Goal: Task Accomplishment & Management: Use online tool/utility

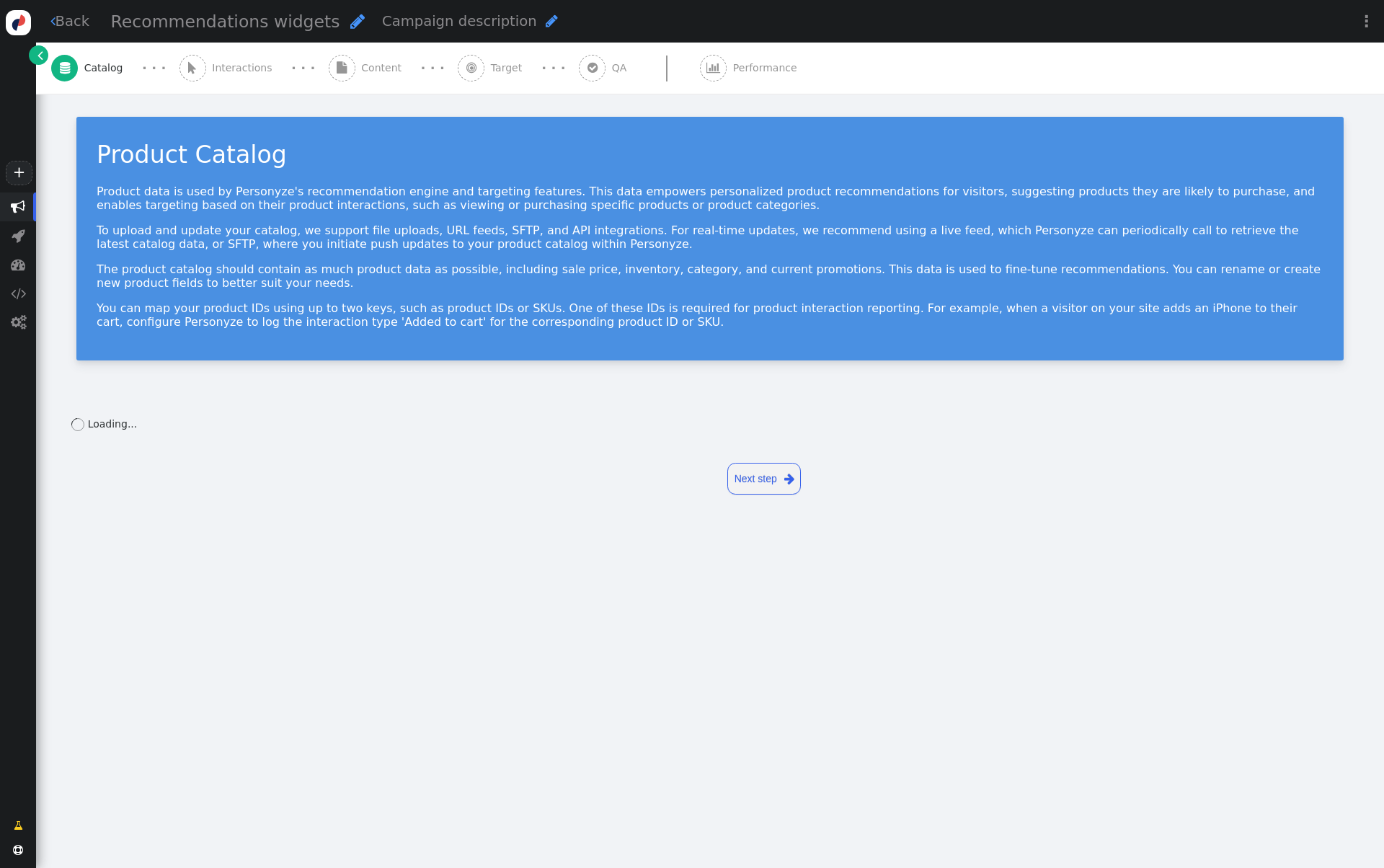
click at [37, 59] on span "" at bounding box center [40, 55] width 6 height 15
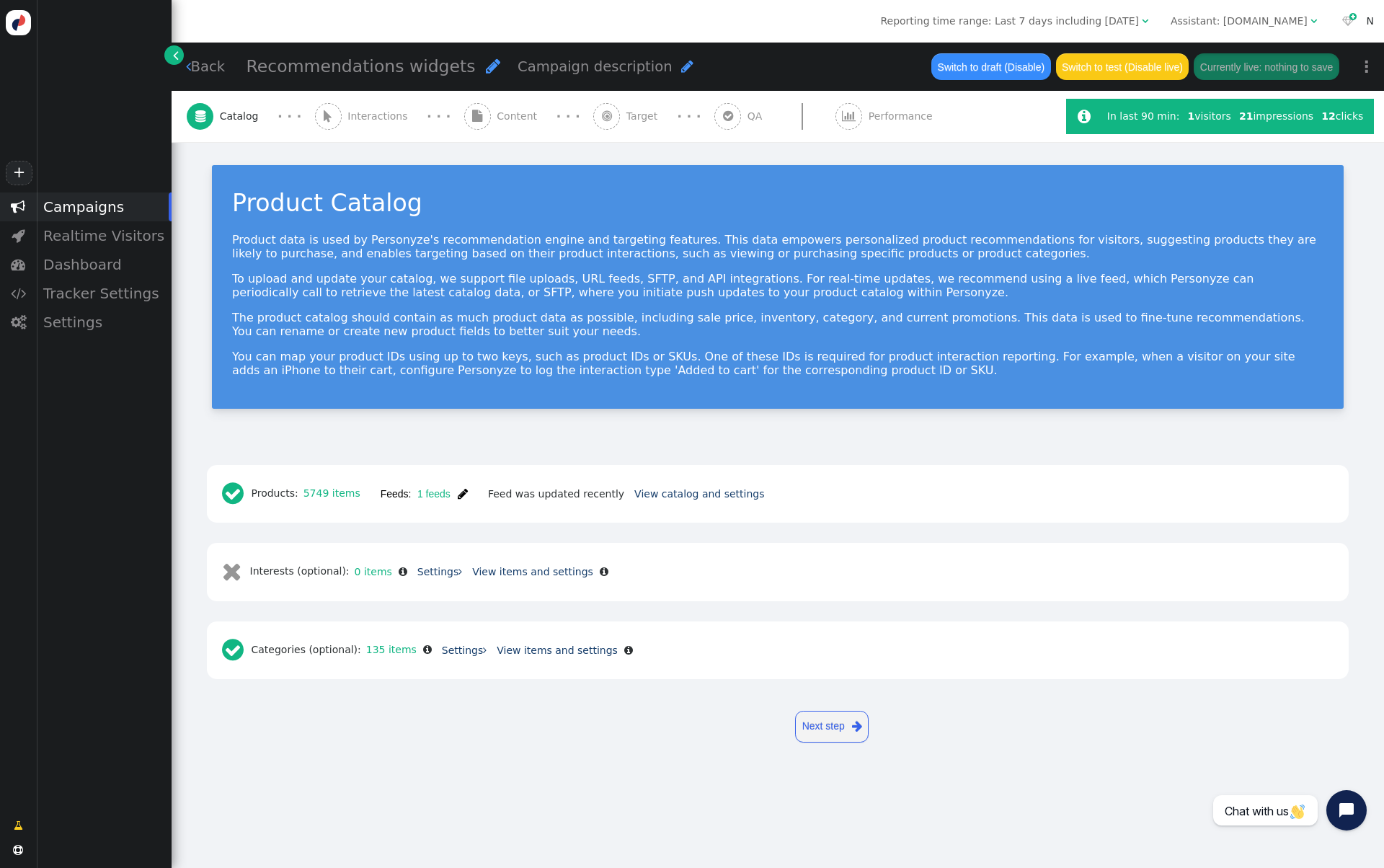
click at [1372, 18] on div "N" at bounding box center [1370, 22] width 7 height 15
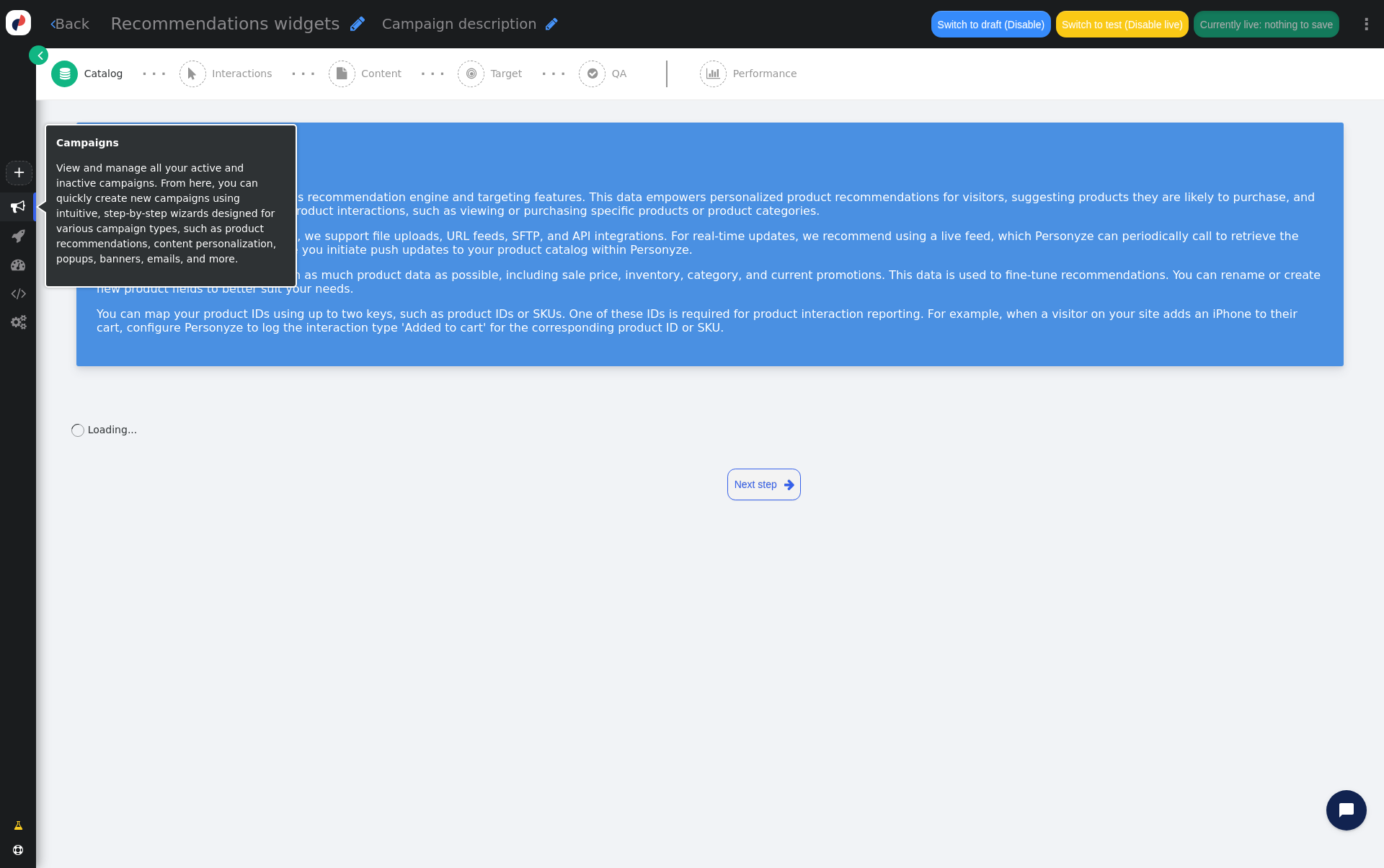
click at [12, 205] on span "" at bounding box center [17, 206] width 14 height 14
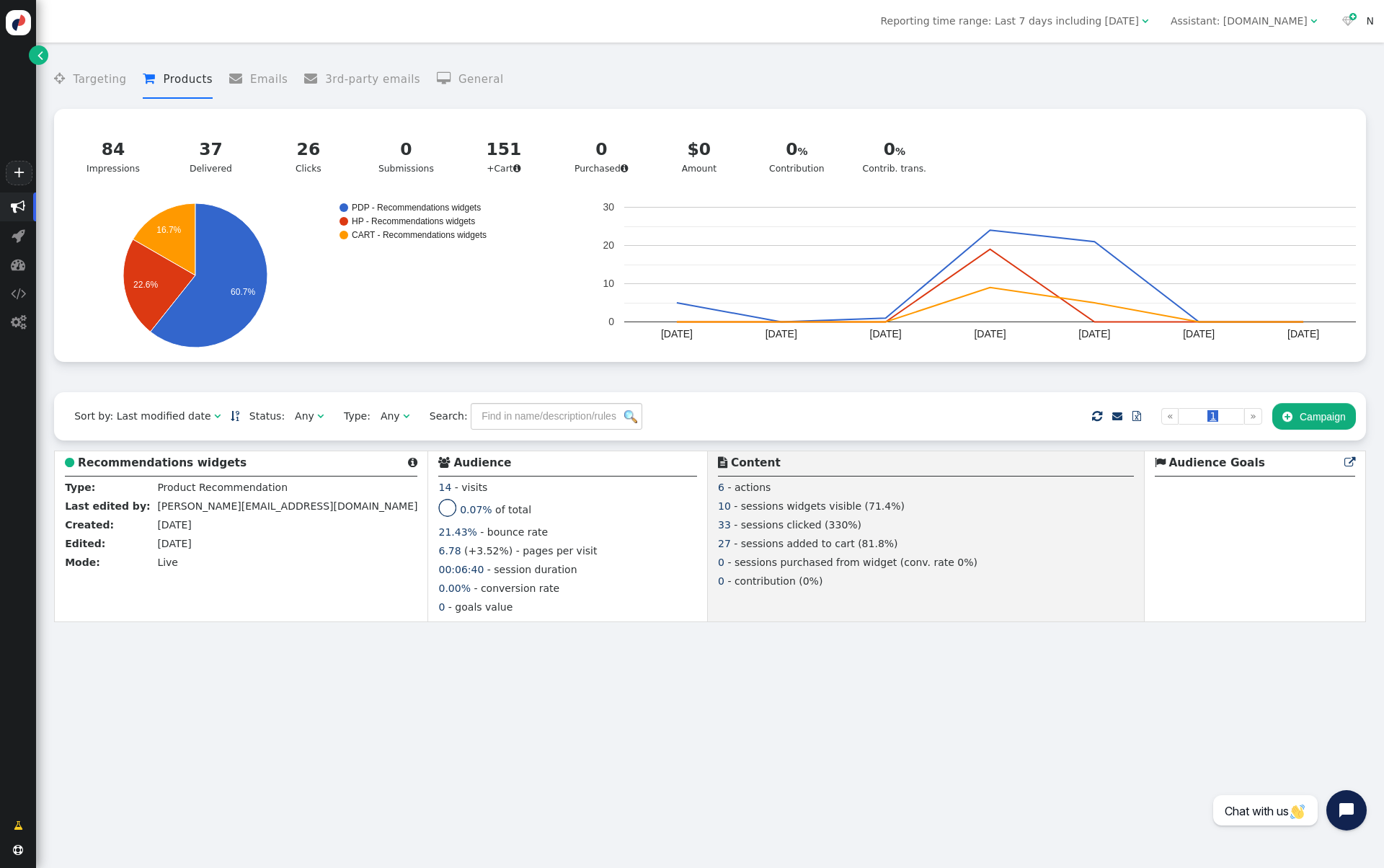
click at [1368, 16] on div "N" at bounding box center [1370, 22] width 7 height 15
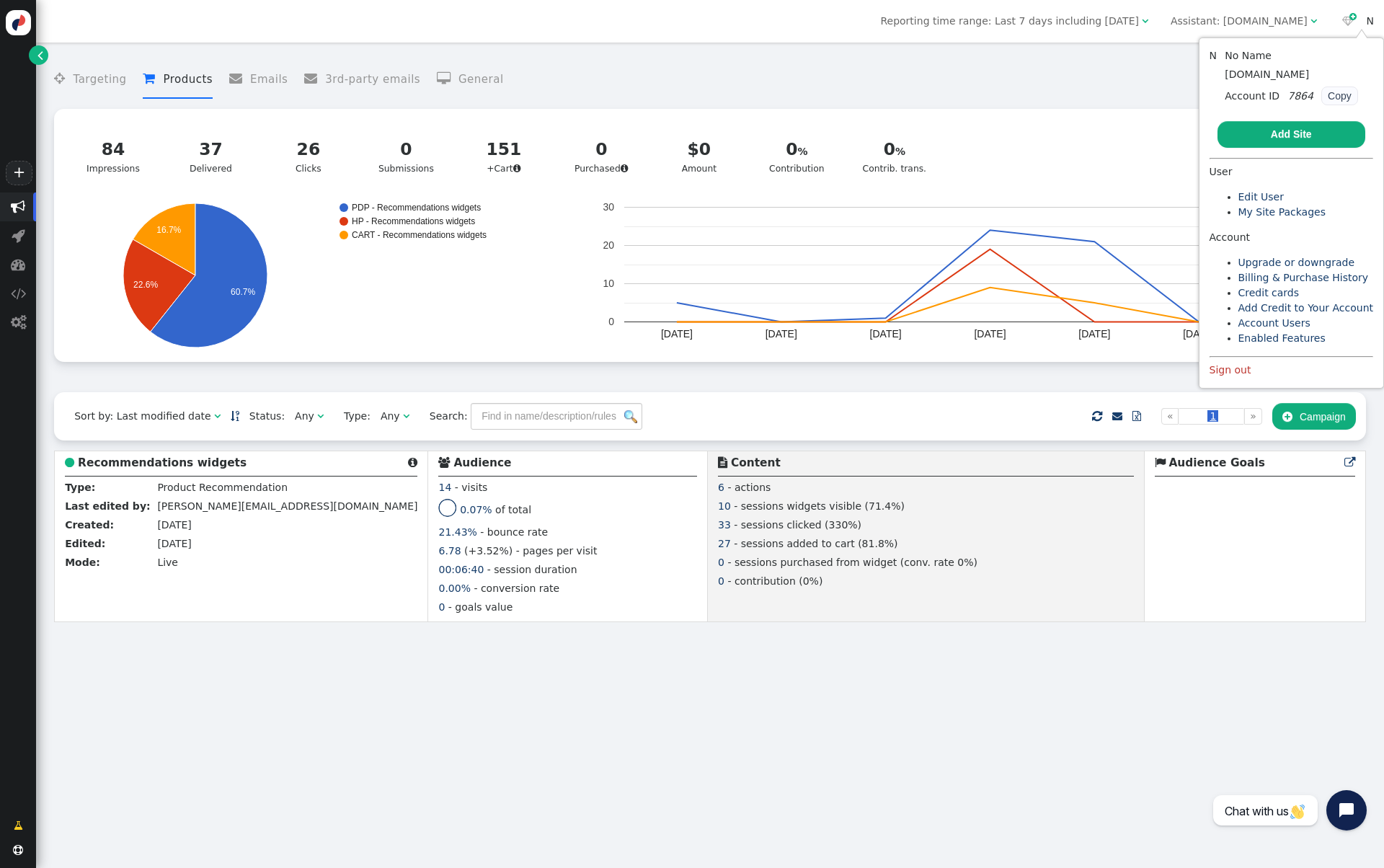
click at [1276, 26] on div "Assistant: practicesports.com" at bounding box center [1238, 22] width 137 height 15
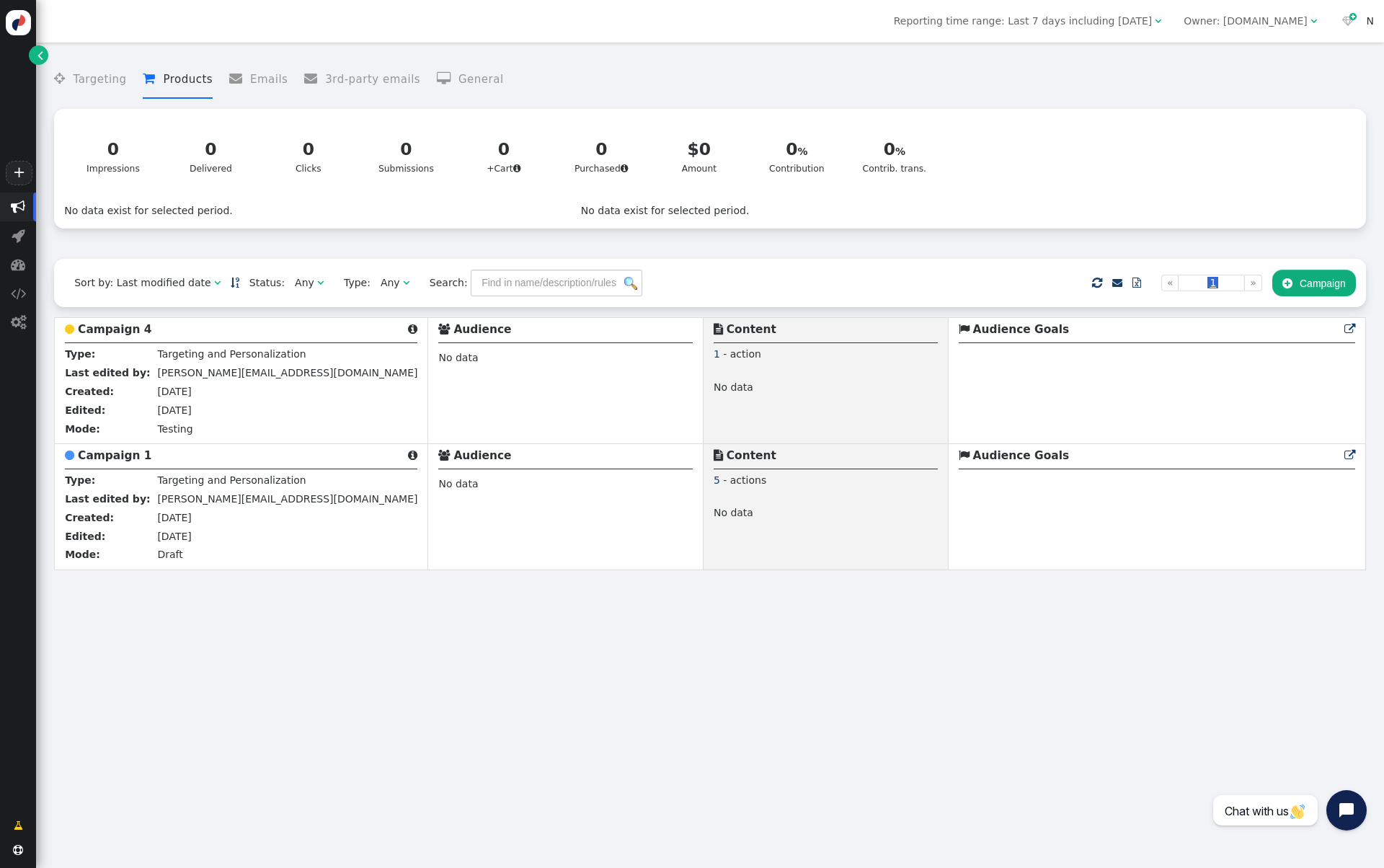
click at [1370, 21] on div "N" at bounding box center [1370, 22] width 7 height 15
click at [1312, 25] on span "" at bounding box center [1314, 21] width 7 height 10
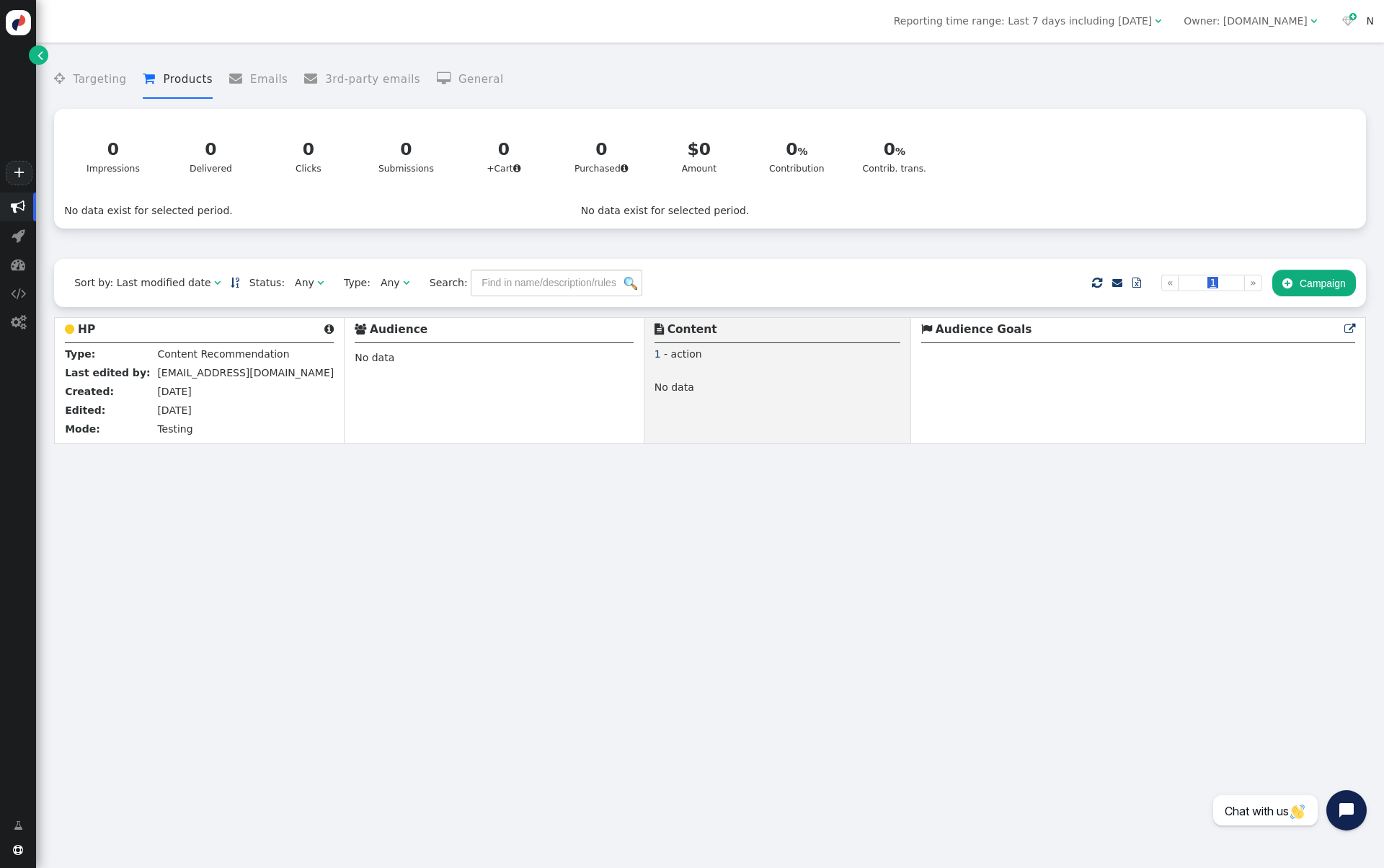
click at [1372, 23] on div "N" at bounding box center [1370, 22] width 7 height 15
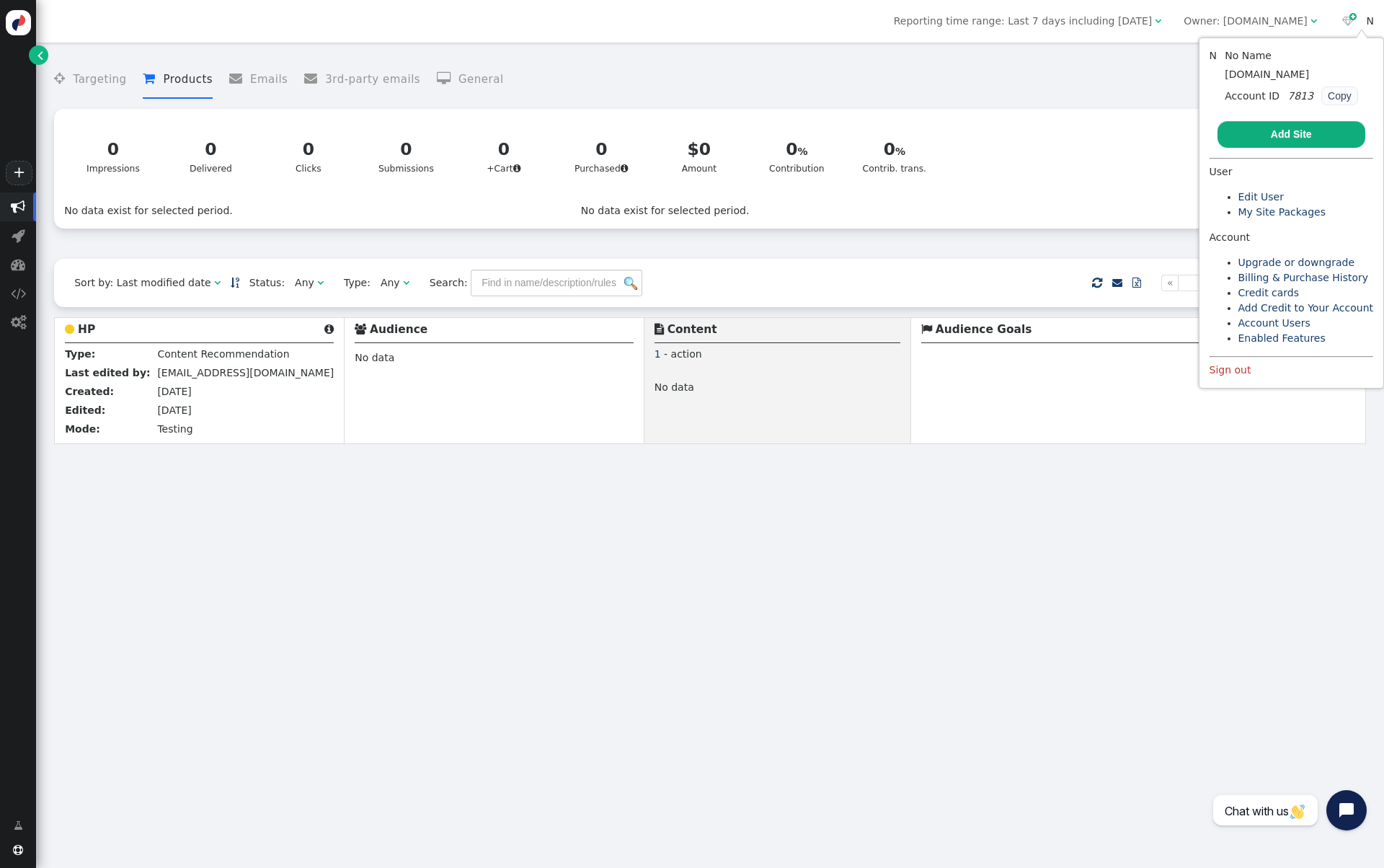
click at [1068, 133] on div "0 Impressions 0 Delivered 0 Clicks 0 Submissions 0 +Cart  0 Purchased  $0 Amo…" at bounding box center [709, 157] width 1291 height 75
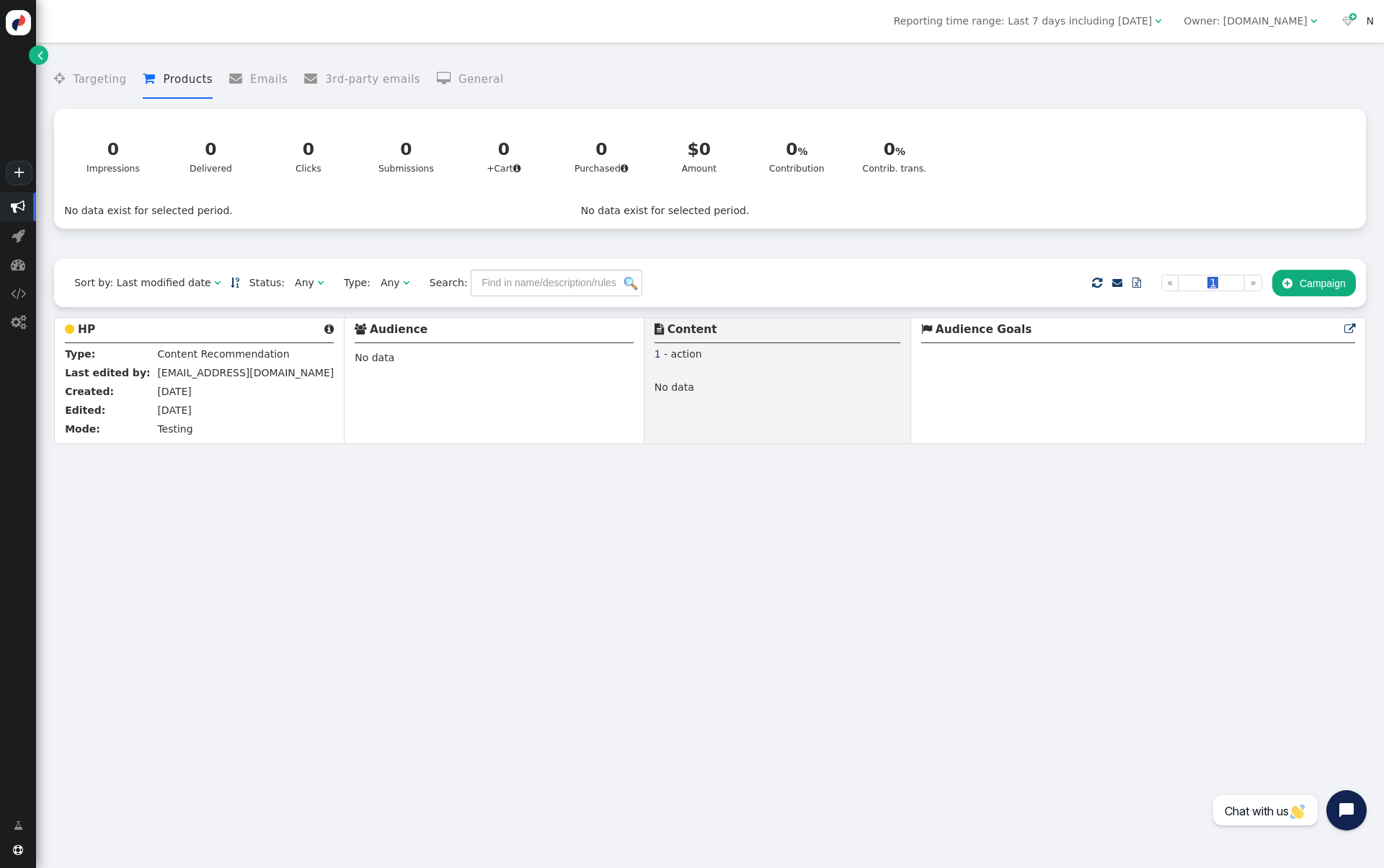
click at [1371, 22] on div "N" at bounding box center [1370, 22] width 7 height 15
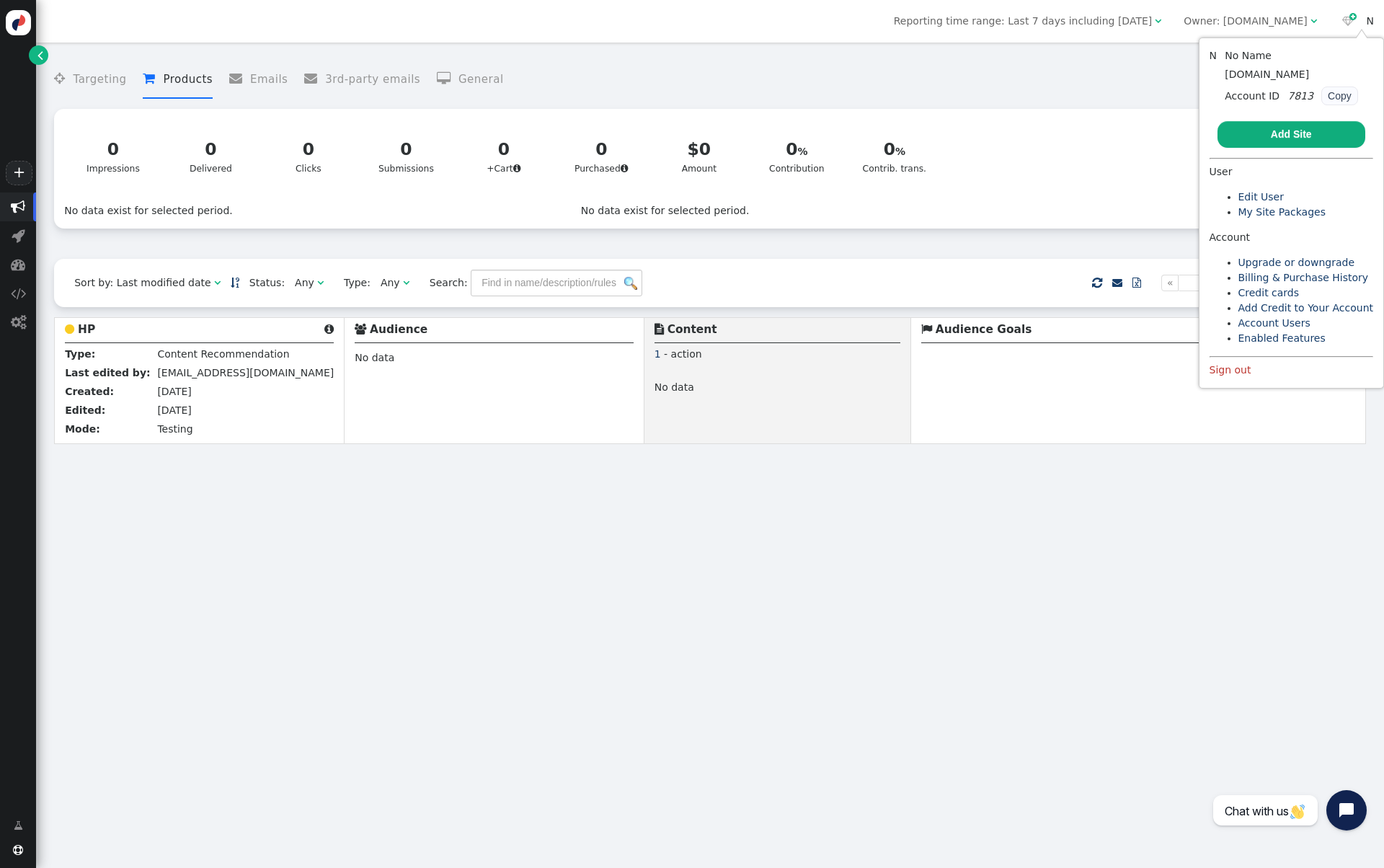
click at [1371, 22] on div "N" at bounding box center [1370, 22] width 7 height 15
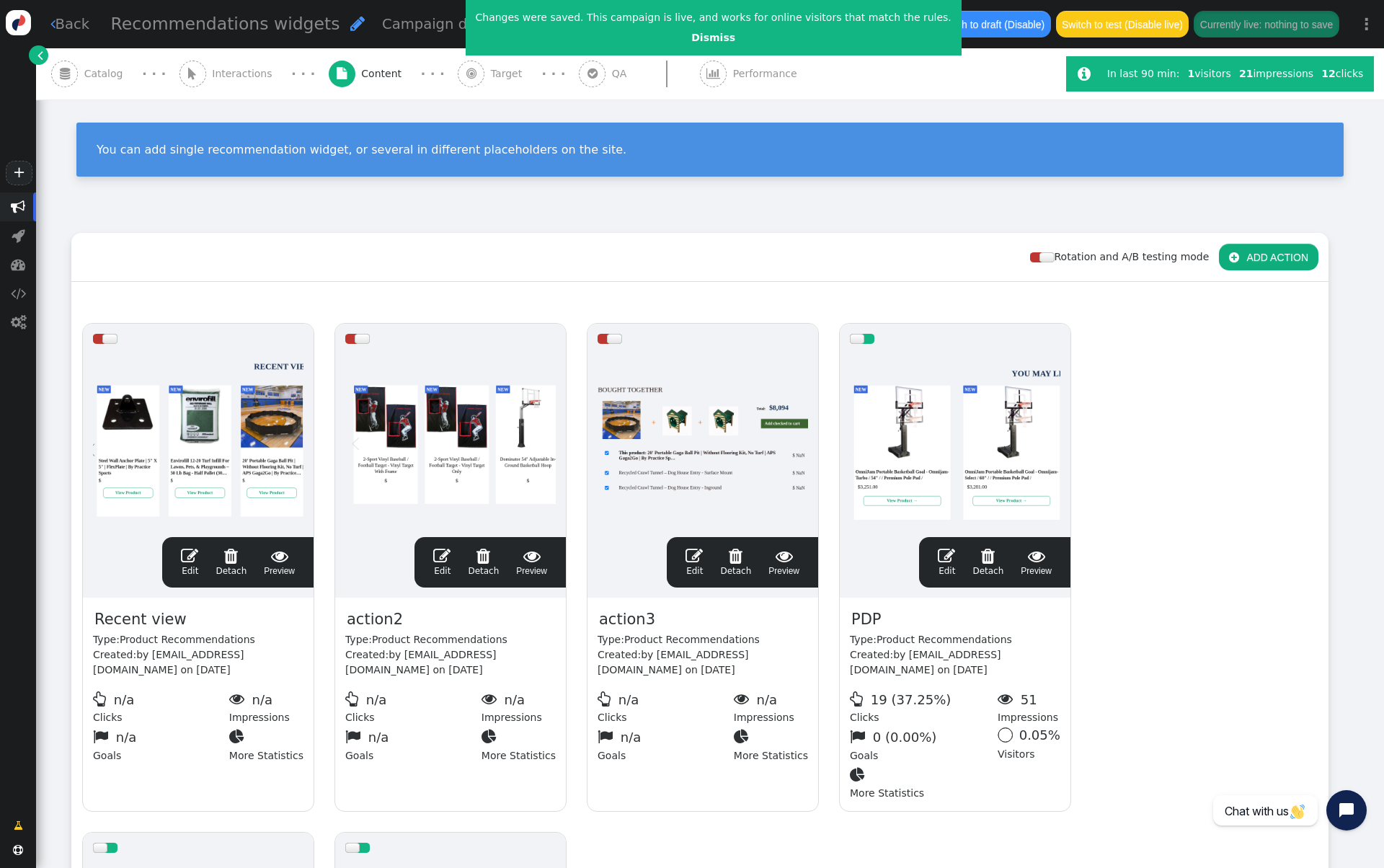
click at [951, 208] on div "You can add single recommendation widget, or several in different placeholders …" at bounding box center [710, 156] width 1348 height 113
click at [41, 57] on span "" at bounding box center [40, 55] width 6 height 15
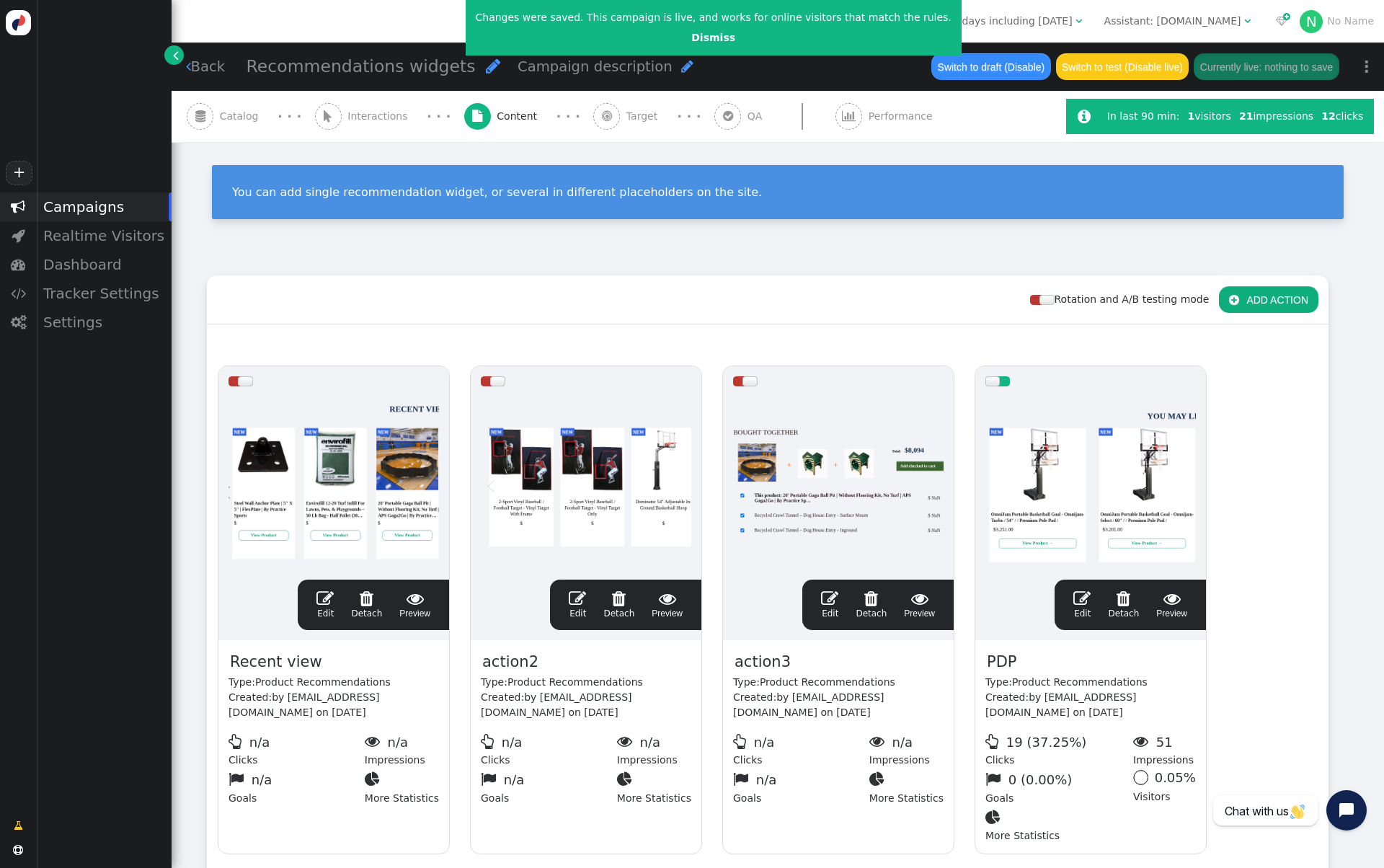
click at [989, 228] on div "You can add single recommendation widget, or several in different placeholders …" at bounding box center [778, 198] width 1213 height 113
click at [1354, 22] on link "N No Name" at bounding box center [1337, 21] width 75 height 12
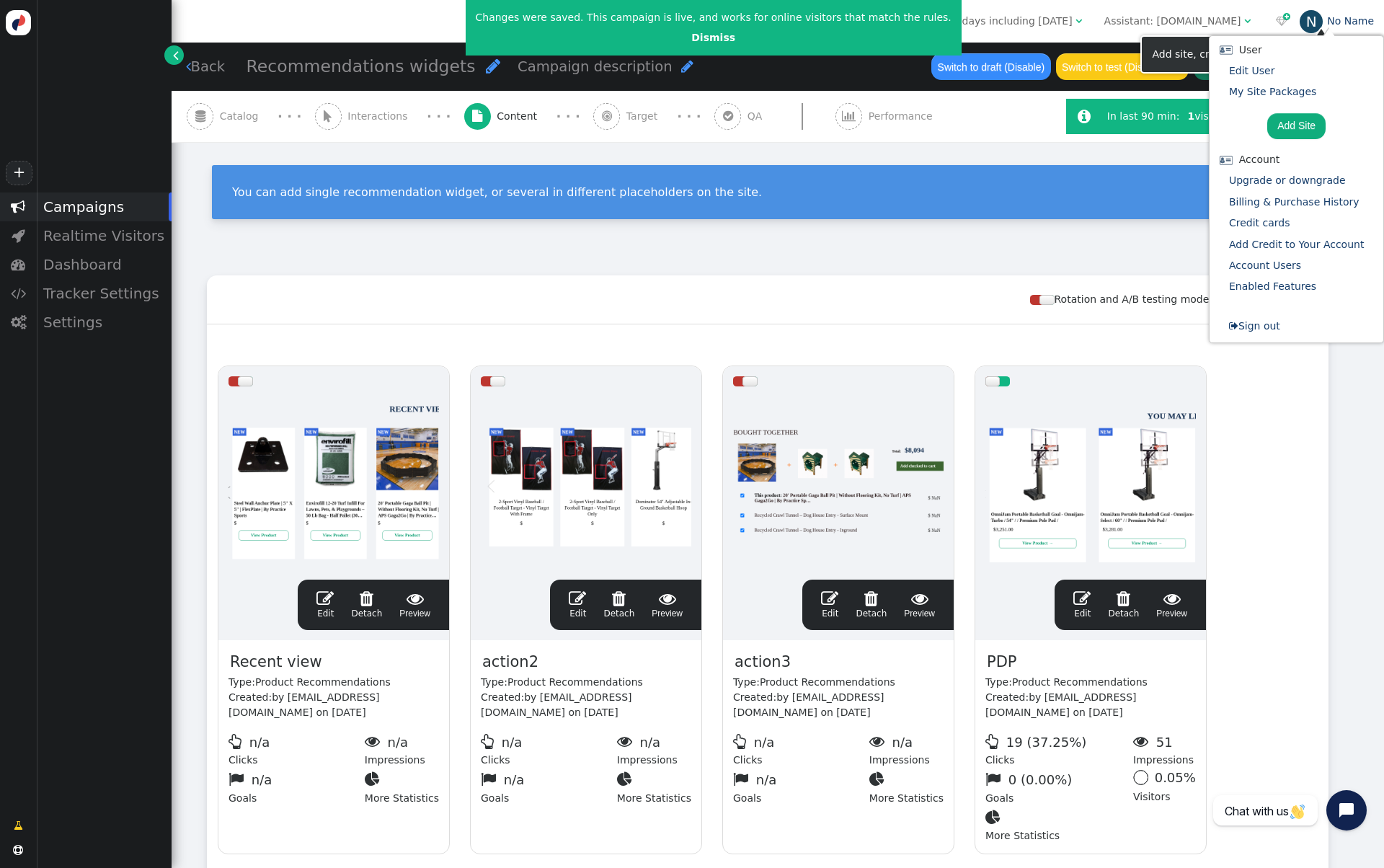
click at [1354, 22] on link "N No Name" at bounding box center [1337, 21] width 75 height 12
